Goal: Task Accomplishment & Management: Use online tool/utility

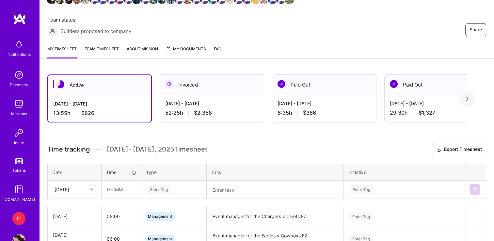
scroll to position [111, 0]
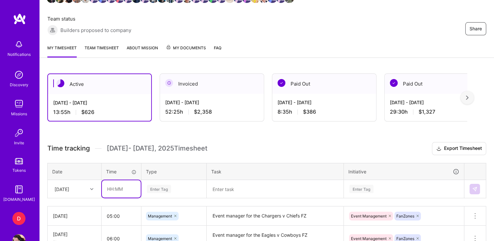
click at [113, 185] on input "text" at bounding box center [121, 188] width 39 height 17
type input "02:00"
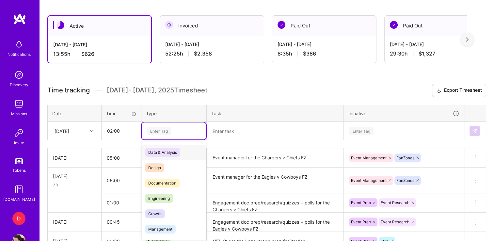
scroll to position [169, 0]
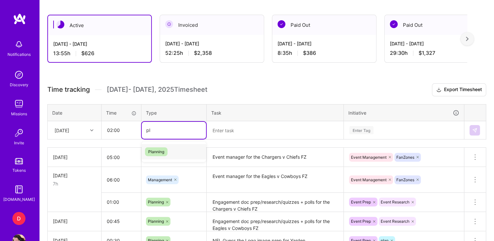
type input "pl"
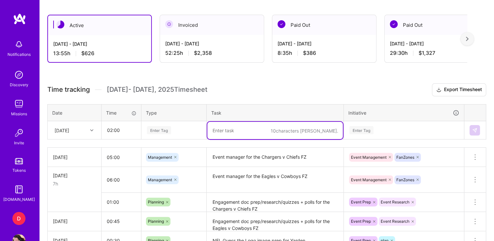
click at [166, 122] on div "Enter Tag" at bounding box center [174, 130] width 64 height 17
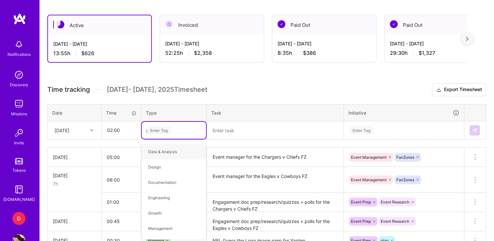
type input "pl"
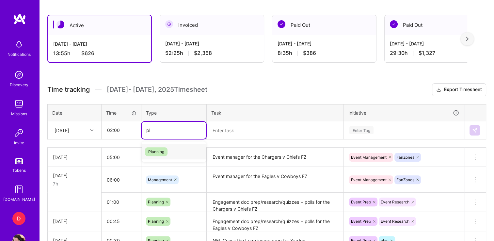
click at [158, 153] on span "Planning" at bounding box center [156, 151] width 23 height 9
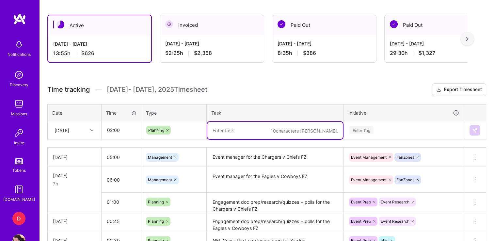
click at [232, 131] on textarea at bounding box center [274, 130] width 135 height 17
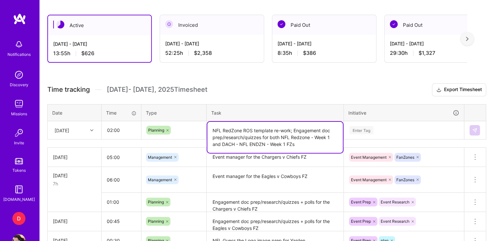
type textarea "NFL RedZone ROS template re-work; Engagement doc prep/research/quizzes for both…"
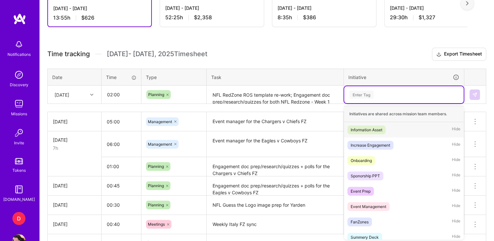
scroll to position [205, 0]
click at [373, 191] on span "Event Prep" at bounding box center [360, 191] width 26 height 9
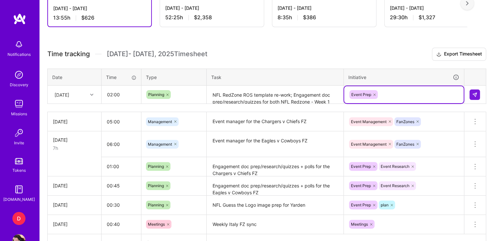
click at [390, 96] on div "Event Prep" at bounding box center [403, 94] width 110 height 10
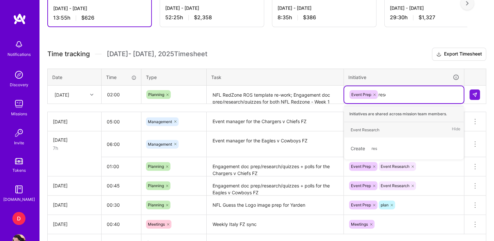
type input "resea"
click at [359, 130] on div "Event Research" at bounding box center [364, 129] width 29 height 7
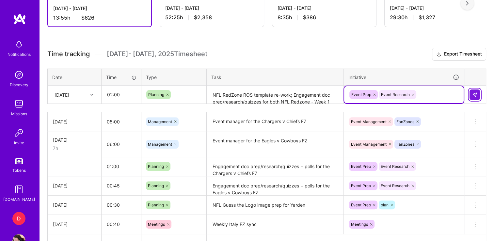
click at [477, 92] on button at bounding box center [474, 94] width 10 height 10
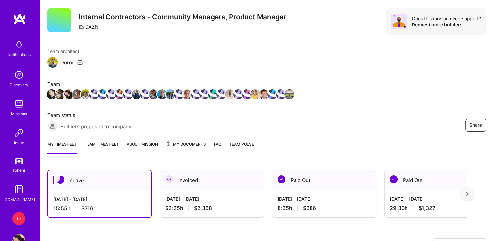
scroll to position [0, 0]
